Goal: Information Seeking & Learning: Learn about a topic

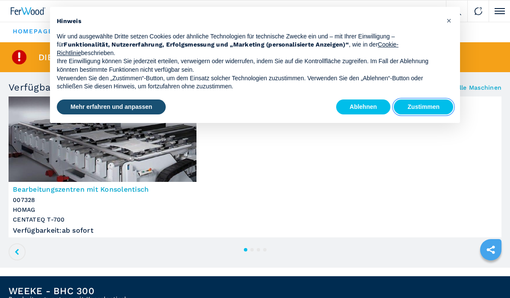
click at [433, 104] on button "Zustimmen" at bounding box center [423, 107] width 59 height 15
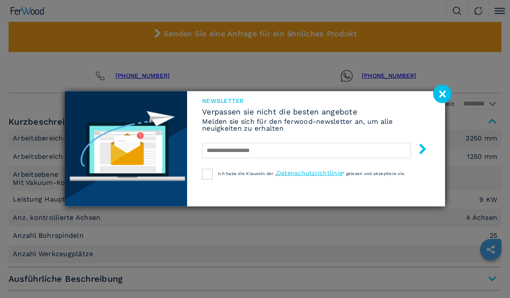
click at [445, 103] on image at bounding box center [442, 94] width 18 height 18
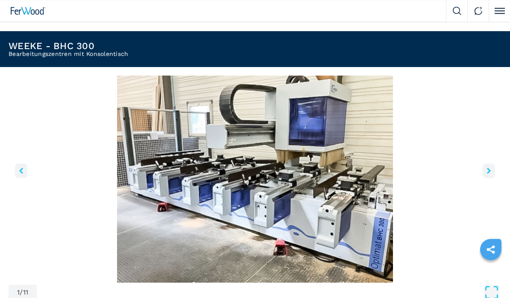
scroll to position [234, 0]
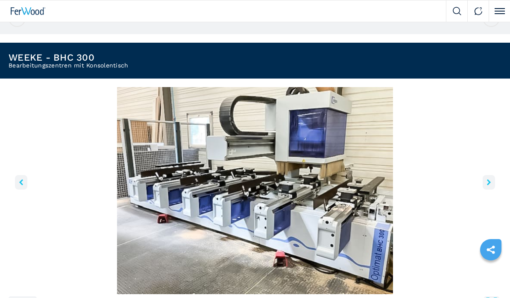
click at [485, 180] on button "right-button" at bounding box center [489, 182] width 12 height 15
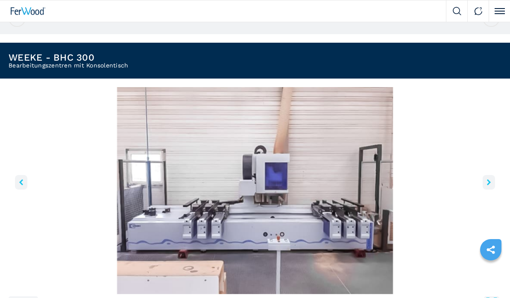
click at [490, 181] on icon "right-button" at bounding box center [489, 183] width 4 height 6
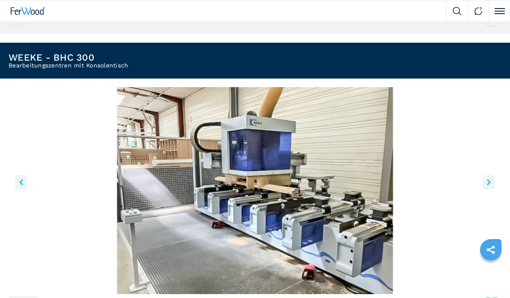
click at [489, 180] on icon "right-button" at bounding box center [489, 183] width 4 height 6
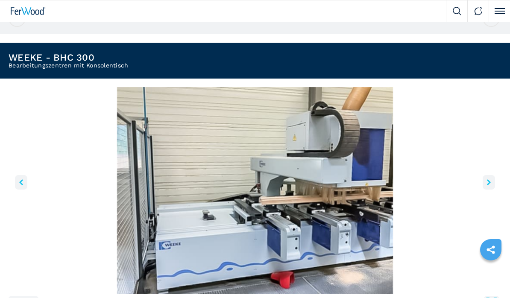
click at [489, 181] on icon "right-button" at bounding box center [489, 183] width 4 height 6
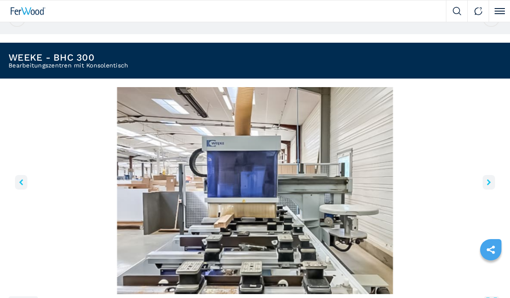
click at [486, 183] on button "right-button" at bounding box center [489, 182] width 12 height 15
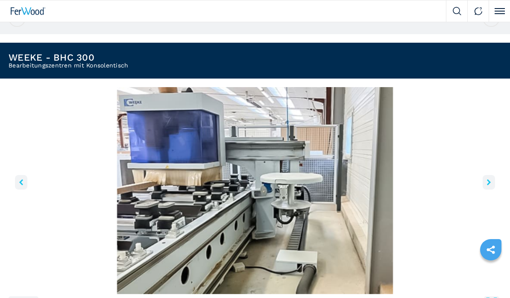
click at [488, 183] on icon "right-button" at bounding box center [489, 183] width 4 height 6
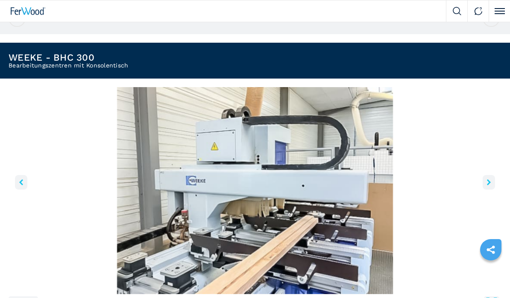
click at [489, 182] on icon "right-button" at bounding box center [489, 183] width 4 height 6
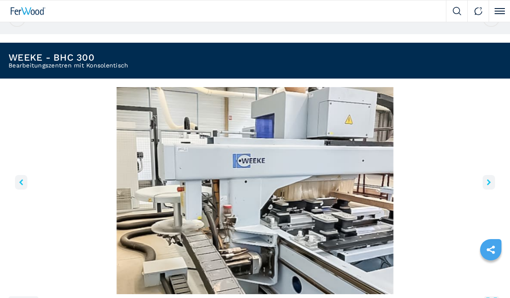
click at [488, 183] on icon "right-button" at bounding box center [489, 183] width 4 height 6
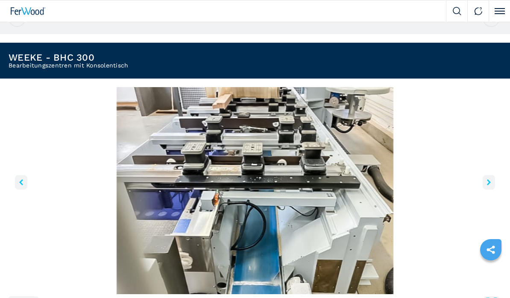
click at [487, 183] on icon "right-button" at bounding box center [489, 183] width 4 height 6
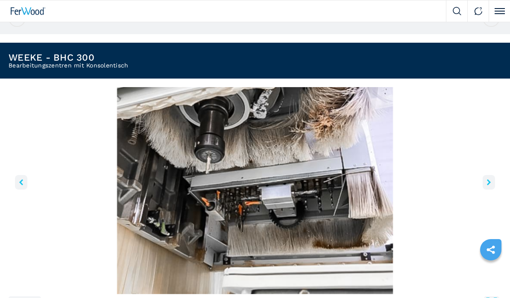
click at [484, 177] on button "right-button" at bounding box center [489, 182] width 12 height 15
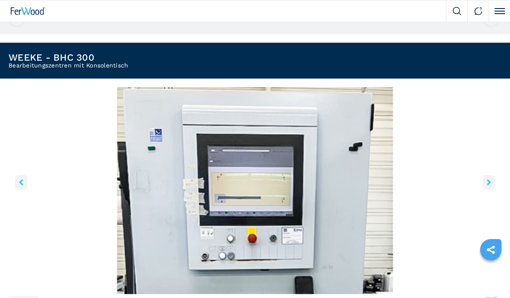
click at [485, 176] on button "right-button" at bounding box center [489, 182] width 12 height 15
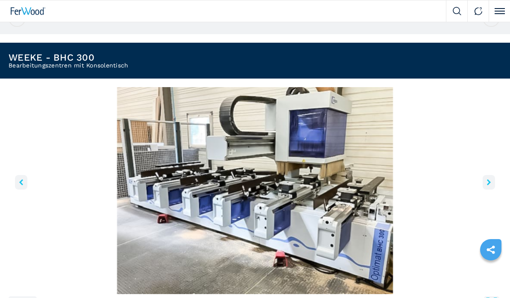
click at [484, 176] on button "right-button" at bounding box center [489, 182] width 12 height 15
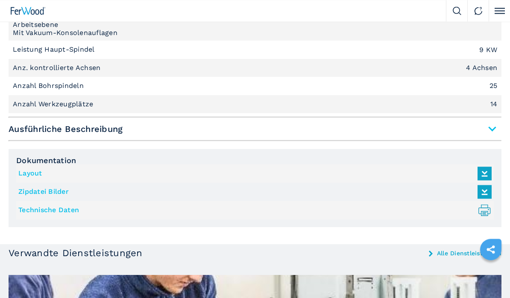
scroll to position [811, 0]
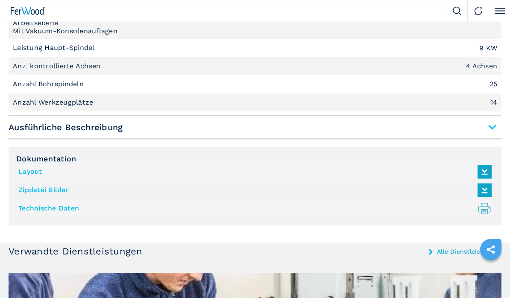
click at [491, 128] on span "Ausführliche Beschreibung" at bounding box center [255, 127] width 493 height 15
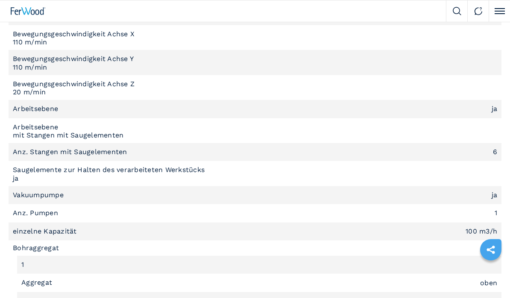
scroll to position [1011, 0]
